Goal: Navigation & Orientation: Understand site structure

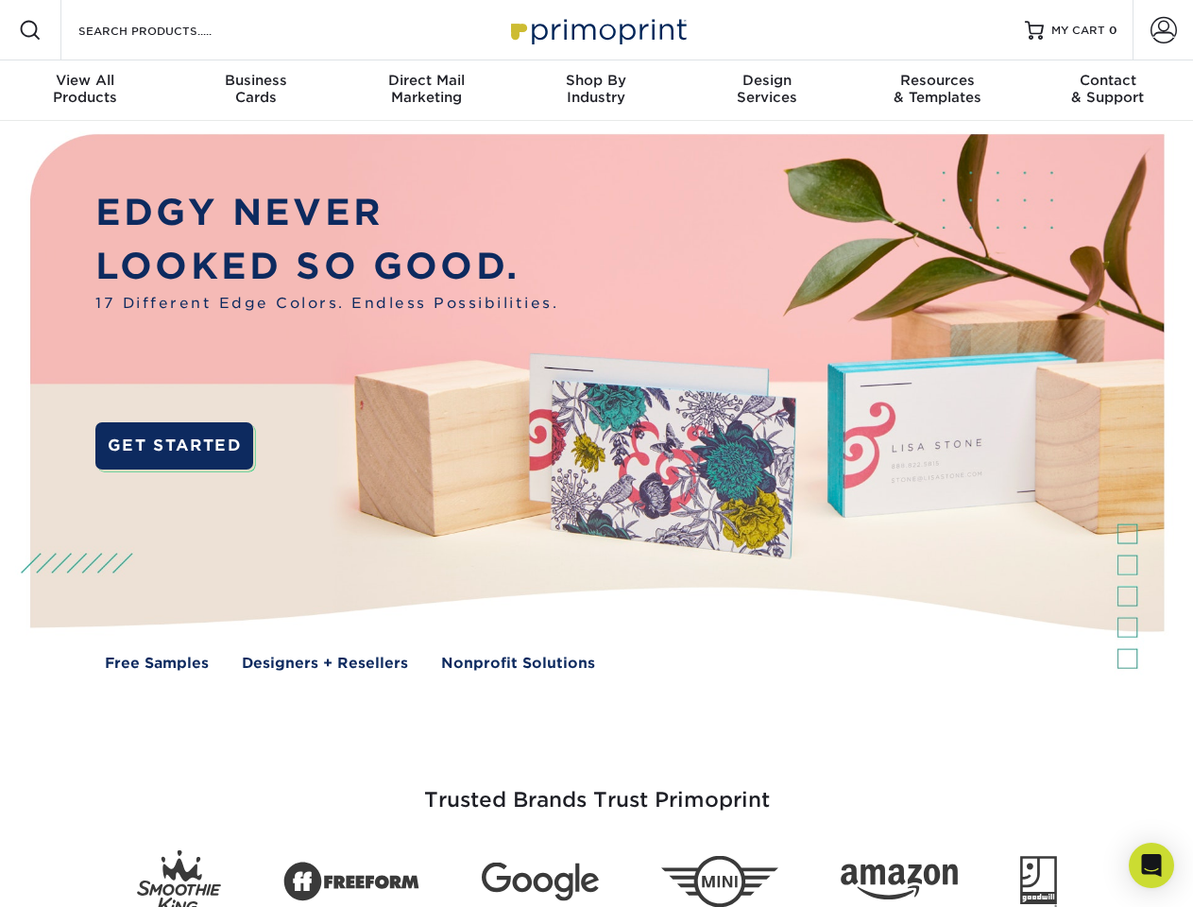
click at [596, 453] on img at bounding box center [596, 416] width 1181 height 590
click at [30, 30] on span at bounding box center [30, 30] width 23 height 23
click at [1163, 30] on span at bounding box center [1163, 30] width 26 height 26
click at [85, 91] on div "View All Products" at bounding box center [85, 89] width 170 height 34
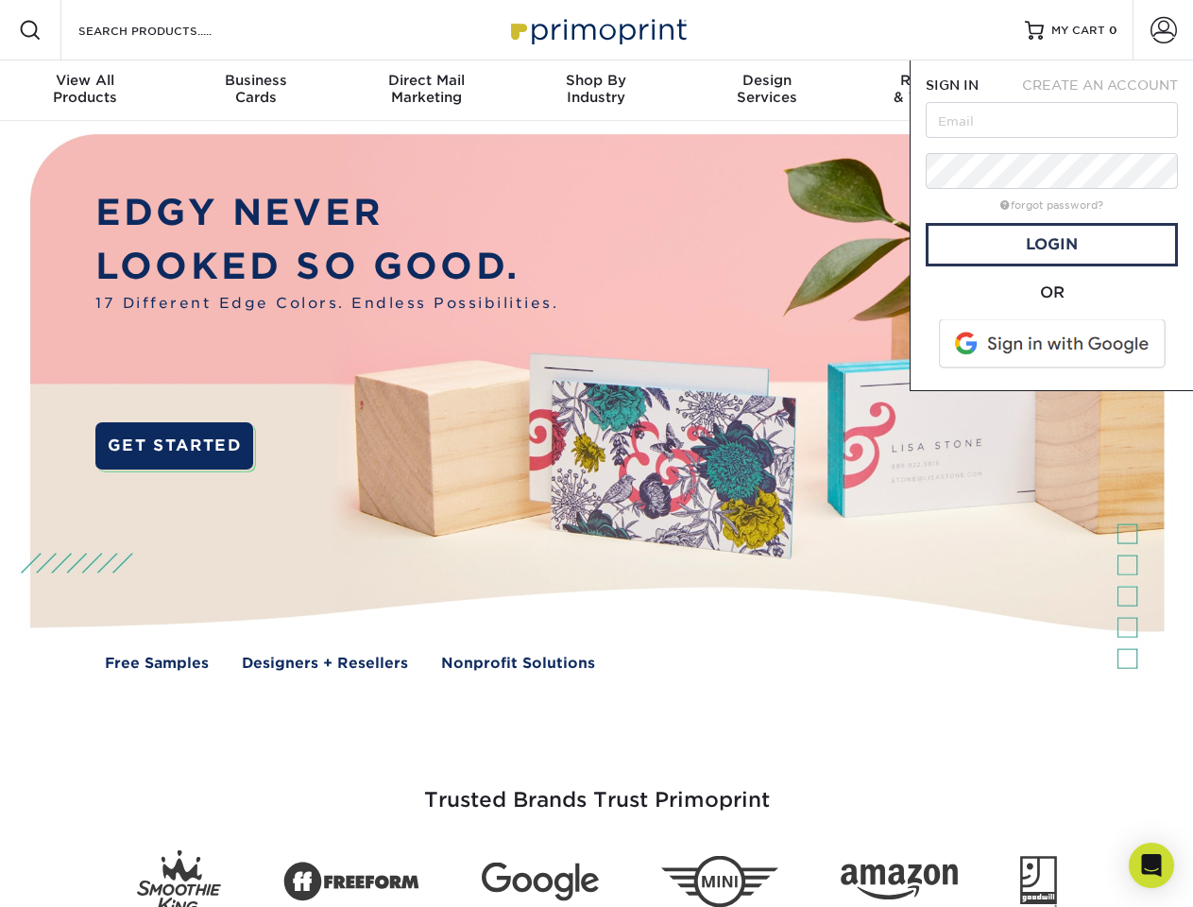
click at [255, 91] on div "Business Cards" at bounding box center [255, 89] width 170 height 34
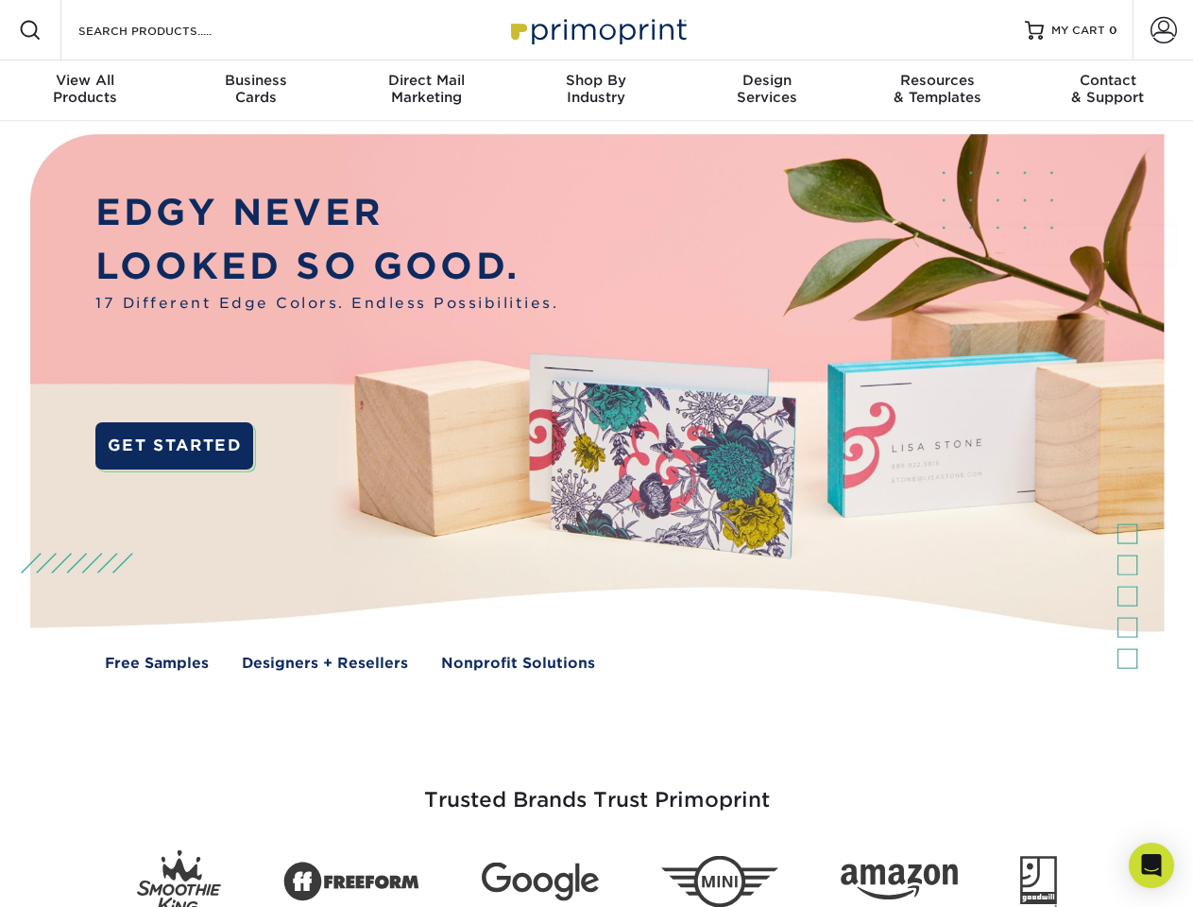
click at [426, 91] on div "Direct Mail Marketing" at bounding box center [426, 89] width 170 height 34
click at [596, 91] on div "Shop By Industry" at bounding box center [596, 89] width 170 height 34
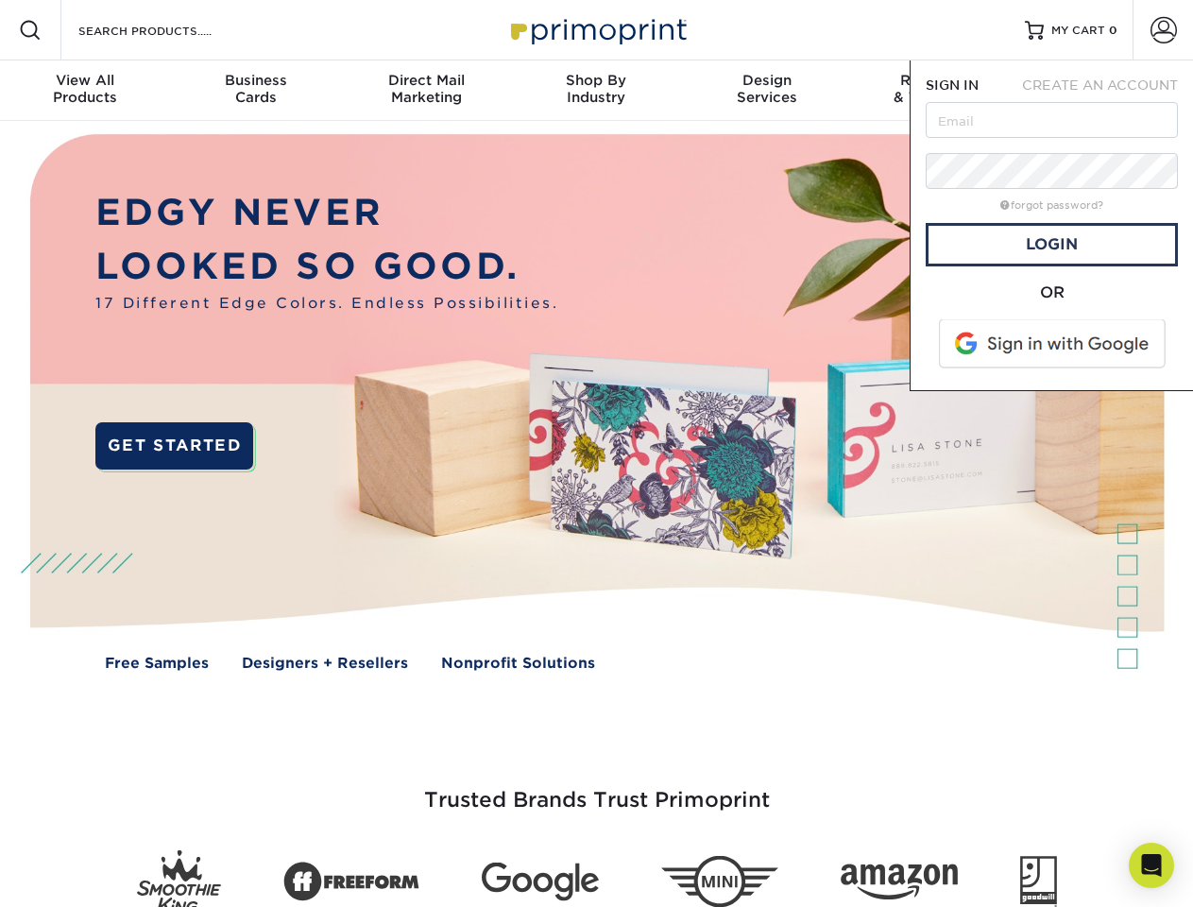
click at [767, 91] on div "Design Services" at bounding box center [767, 89] width 170 height 34
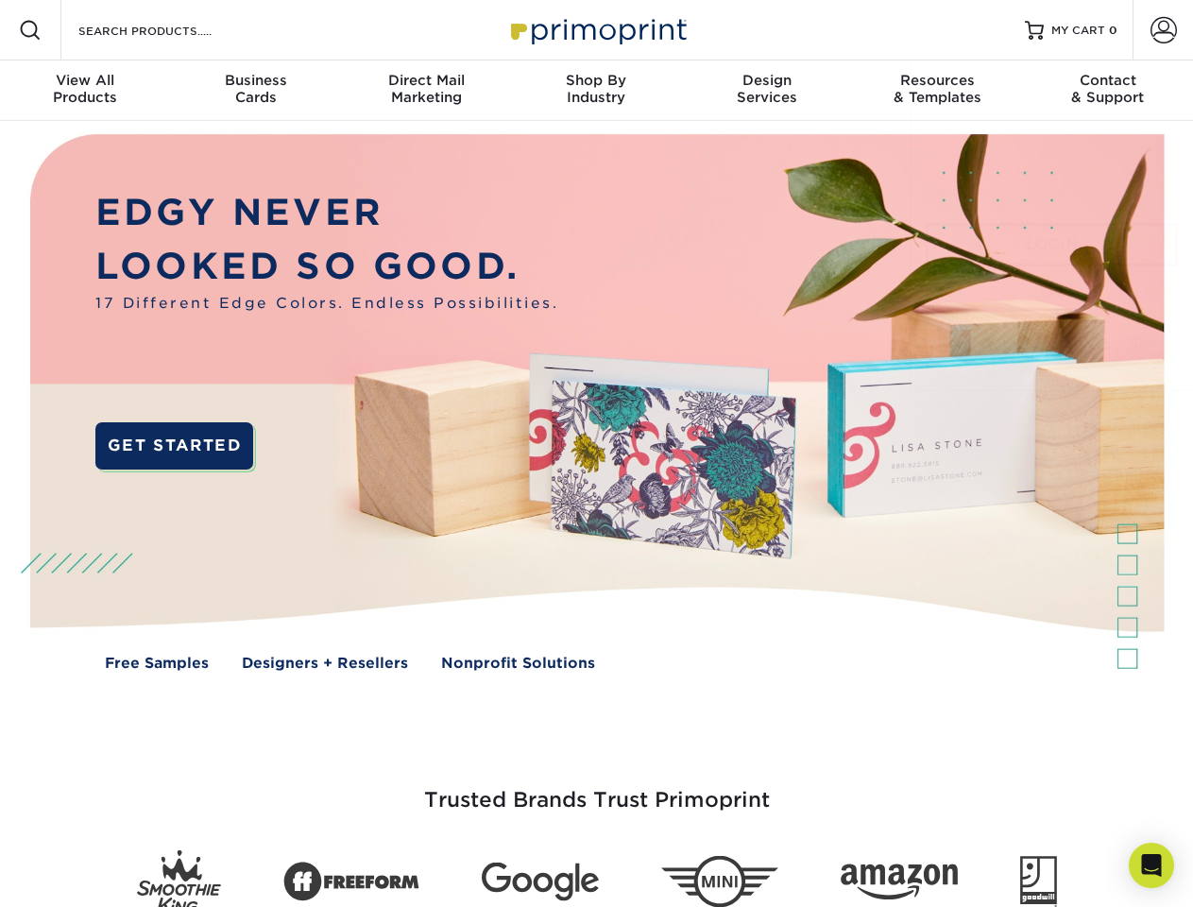
click at [937, 91] on span "SIGN IN" at bounding box center [952, 84] width 53 height 15
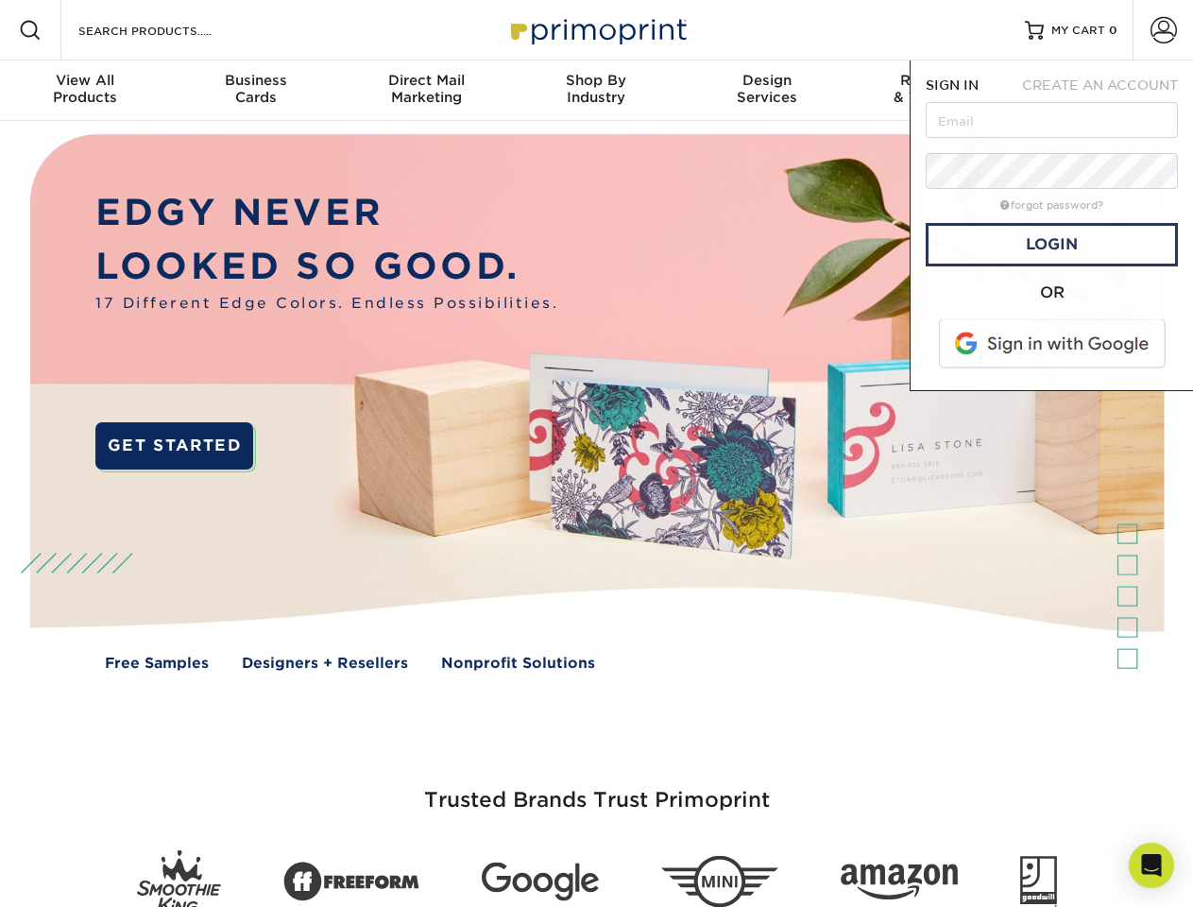
click at [1108, 91] on div "Contact & Support" at bounding box center [1108, 89] width 170 height 34
